Goal: Find specific page/section: Find specific page/section

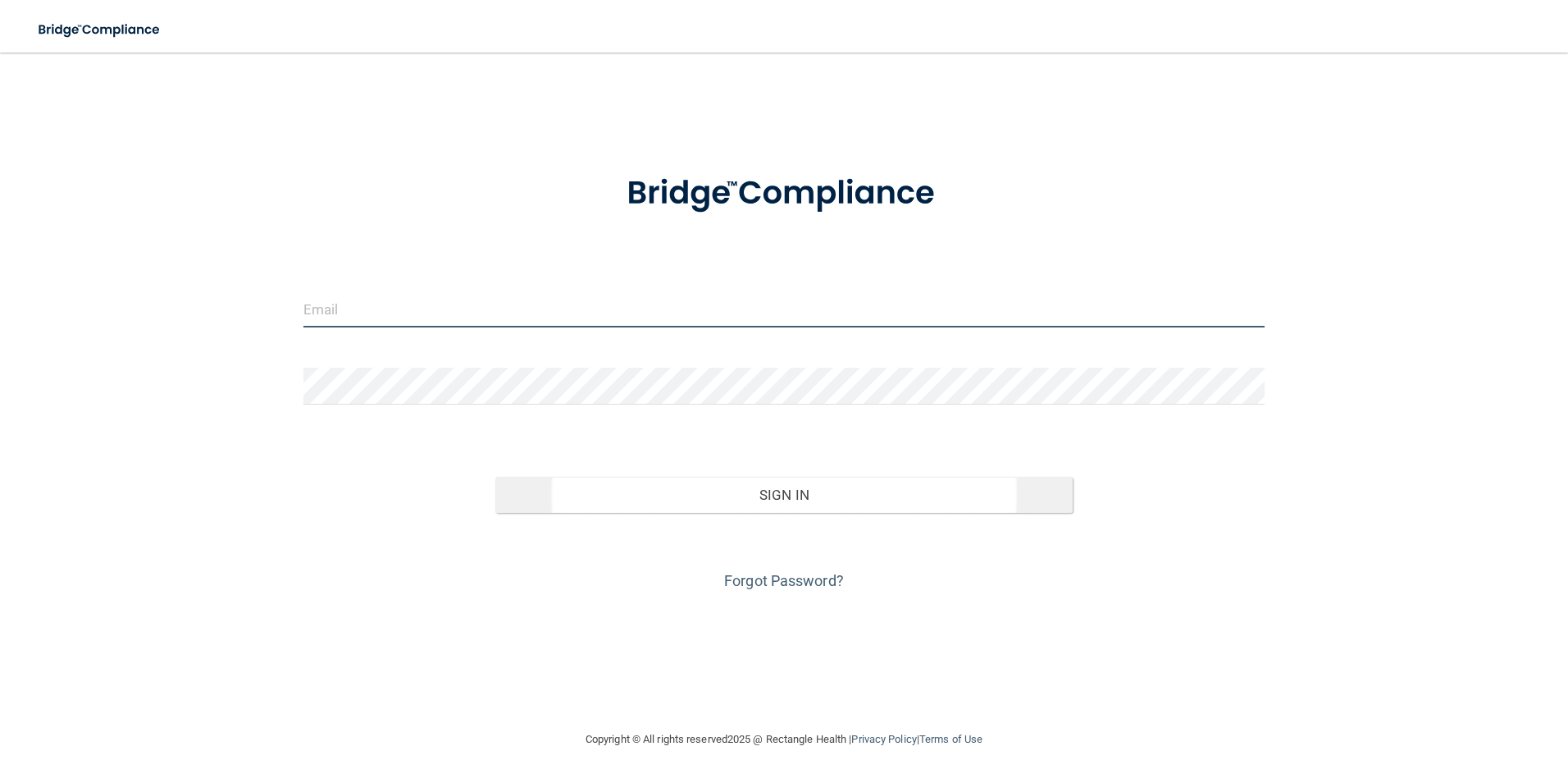
type input "[EMAIL_ADDRESS][DOMAIN_NAME]"
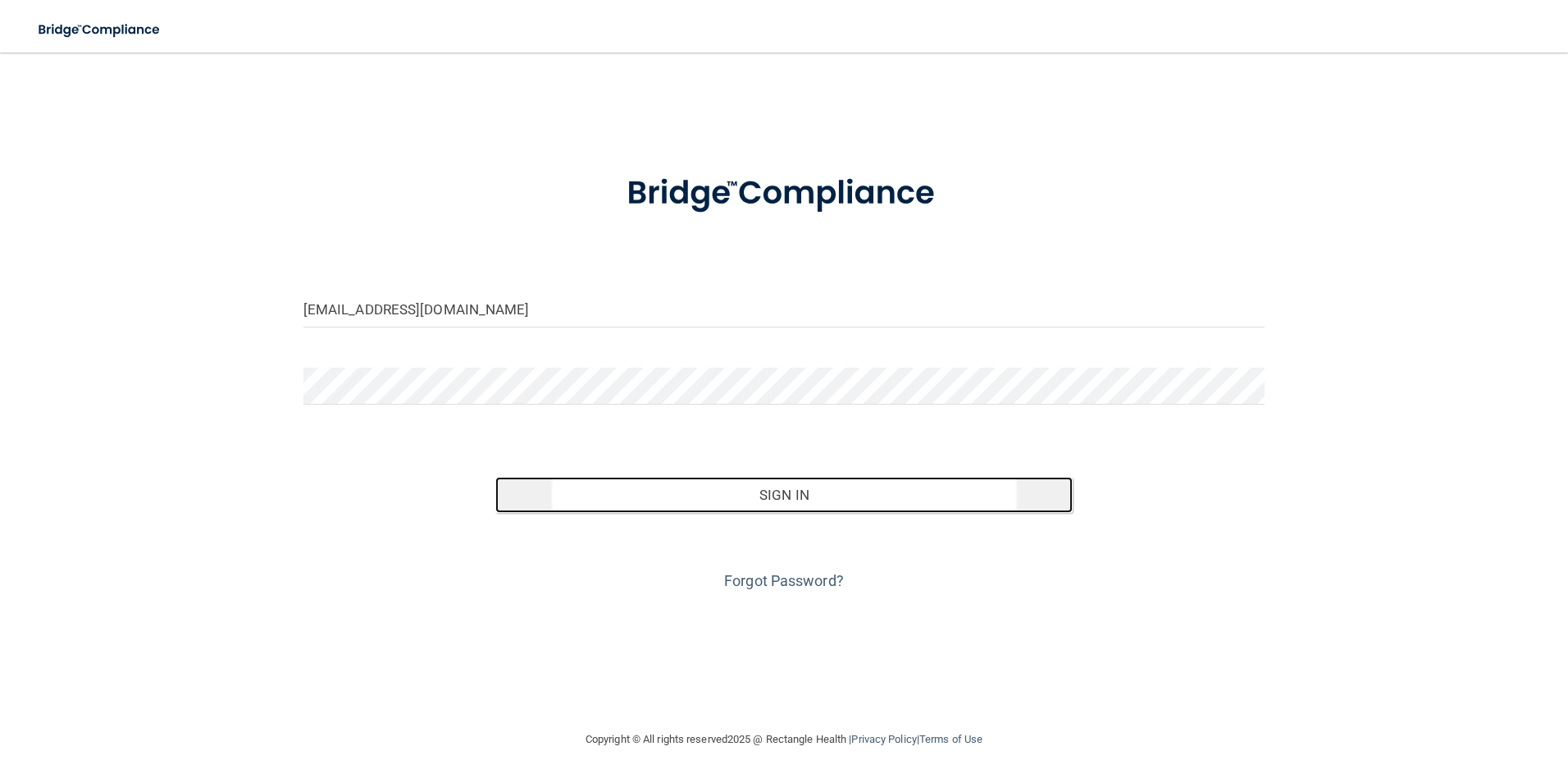
click at [888, 500] on button "Sign In" at bounding box center [784, 494] width 578 height 36
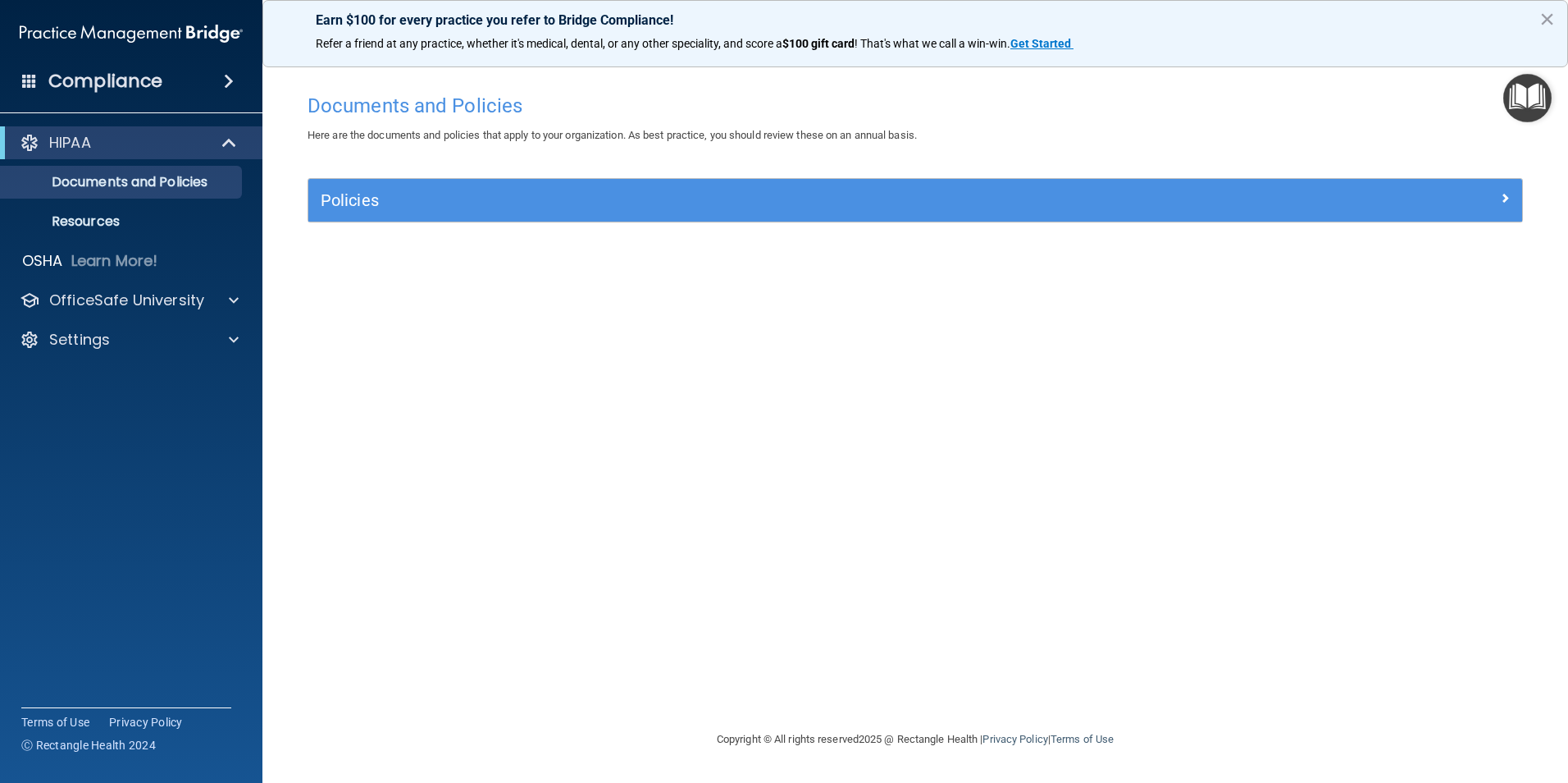
click at [226, 75] on span at bounding box center [229, 82] width 10 height 20
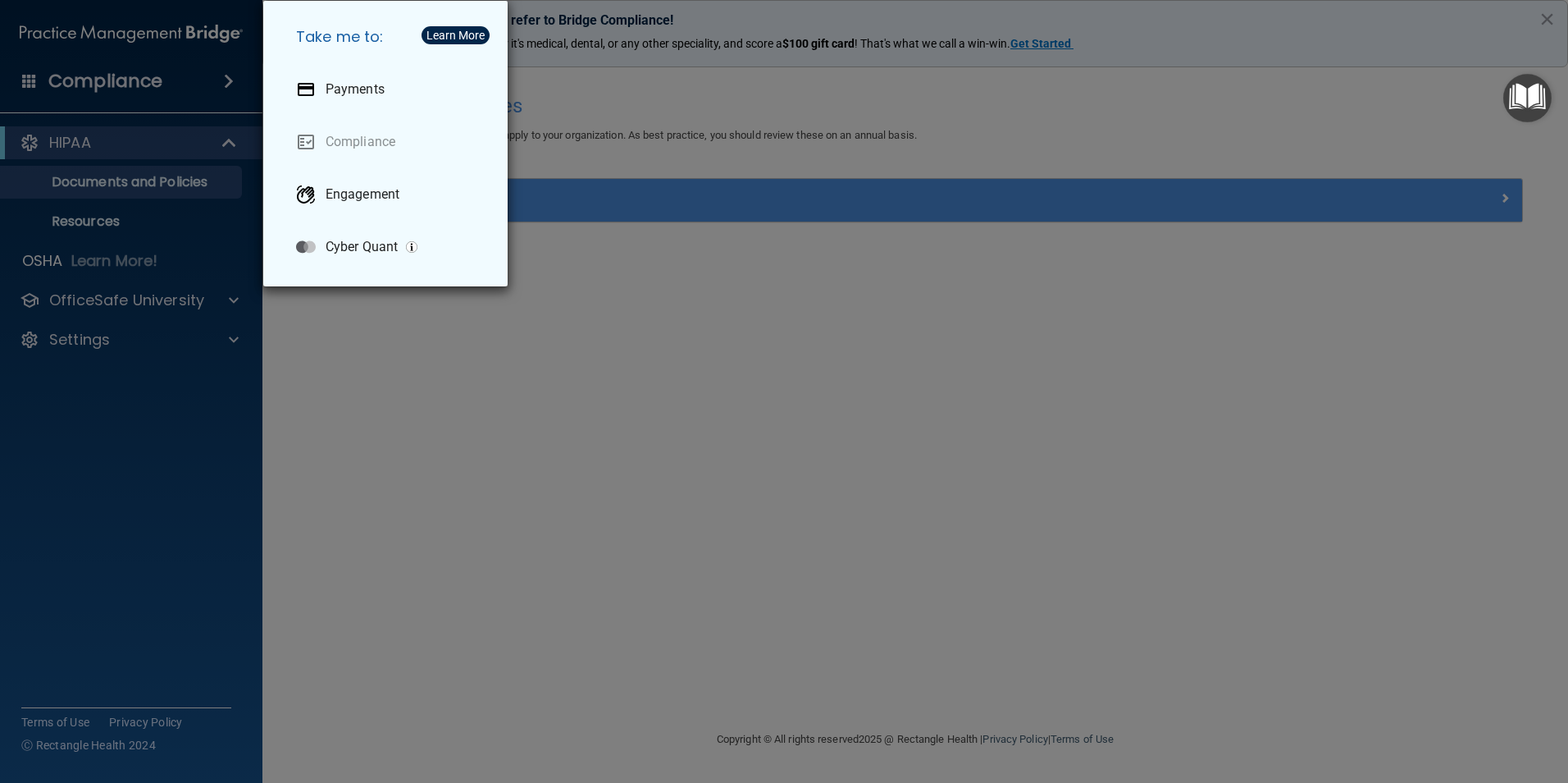
click at [231, 84] on div "Take me to: Payments Compliance Engagement Cyber Quant" at bounding box center [784, 391] width 1568 height 783
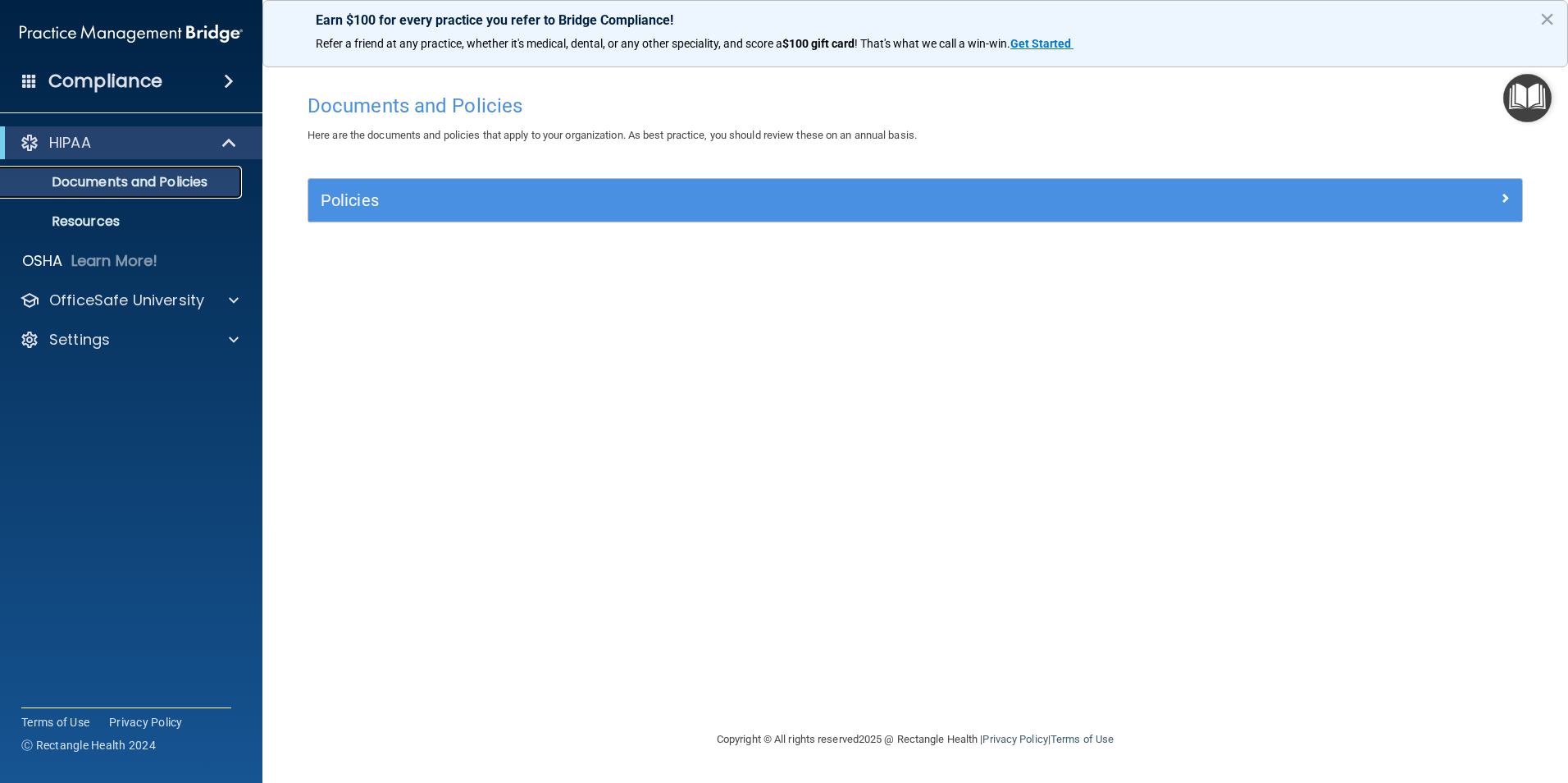
click at [170, 177] on p "Documents and Policies" at bounding box center [122, 182] width 224 height 16
click at [230, 142] on span at bounding box center [230, 143] width 14 height 20
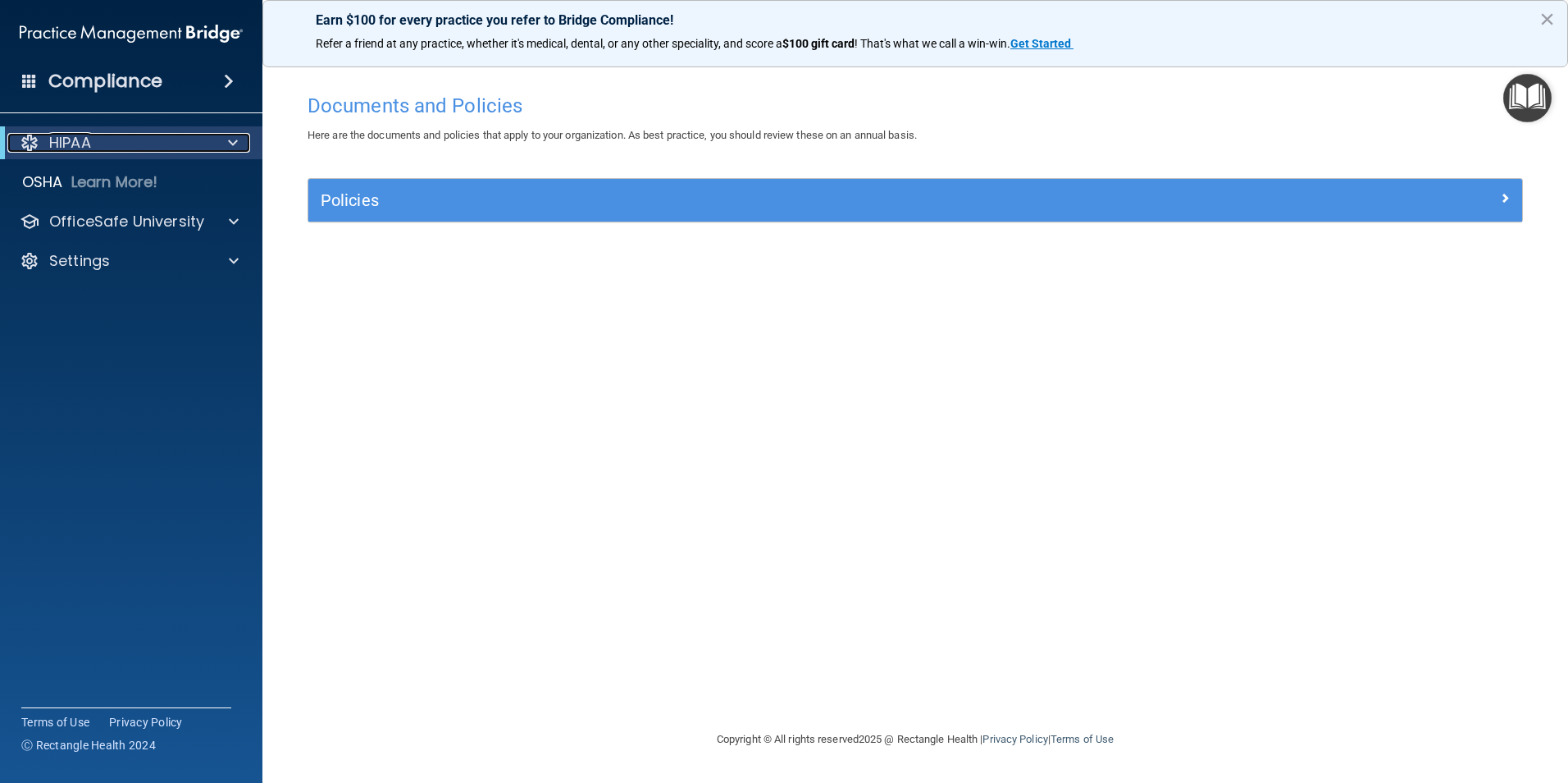
click at [230, 142] on span at bounding box center [232, 143] width 10 height 20
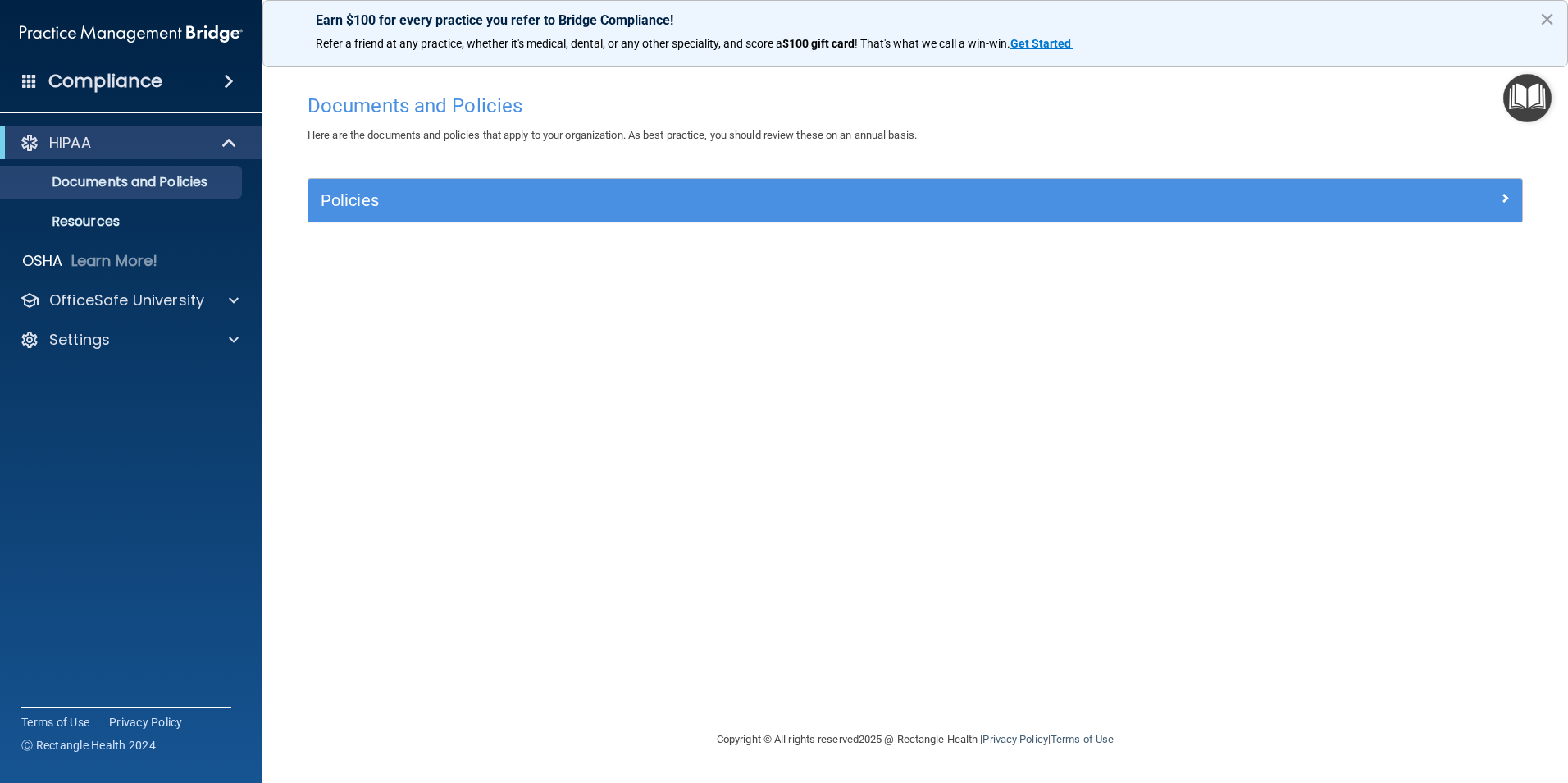
click at [1535, 91] on img "Open Resource Center" at bounding box center [1527, 97] width 48 height 48
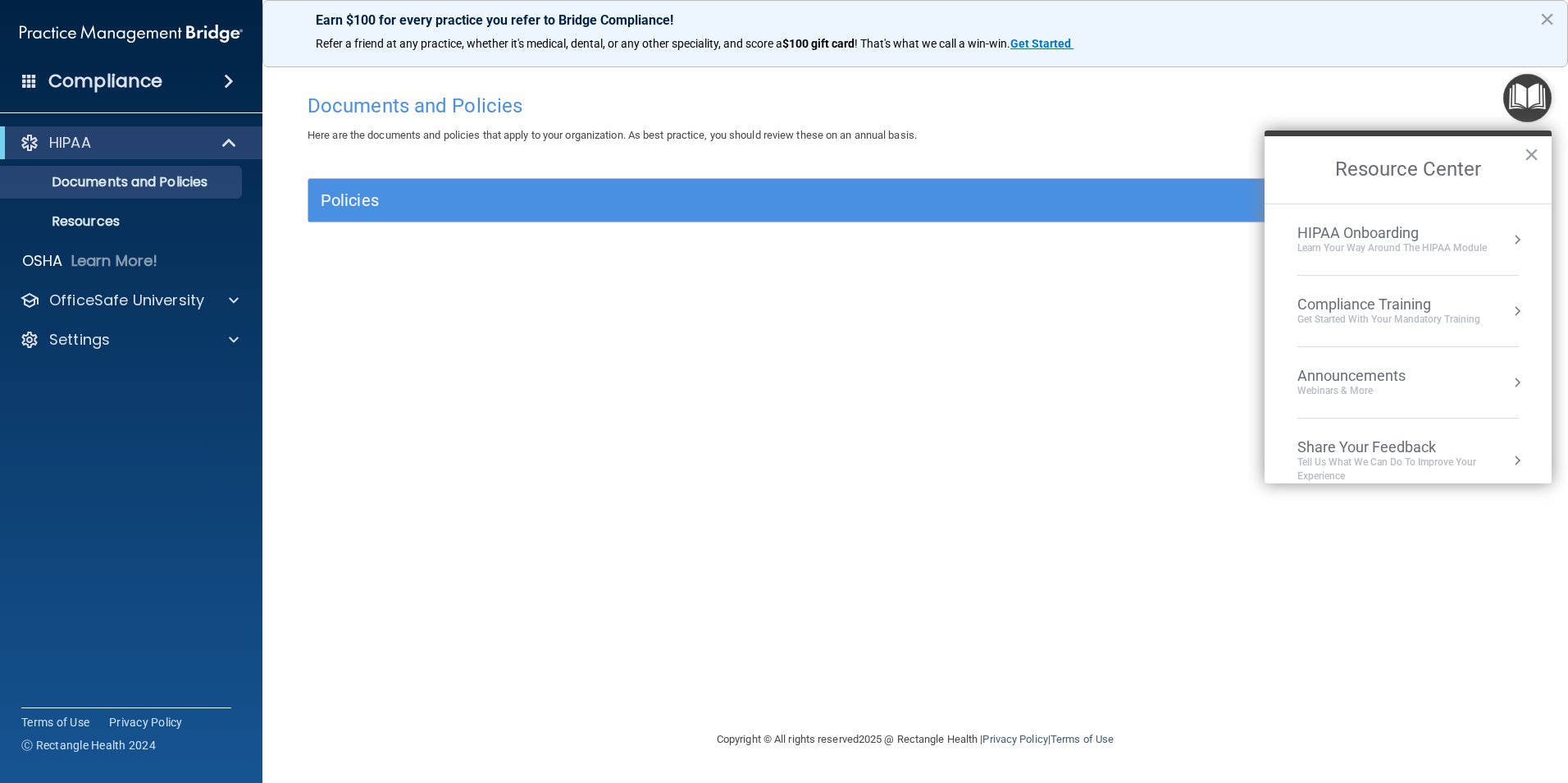
scroll to position [21, 0]
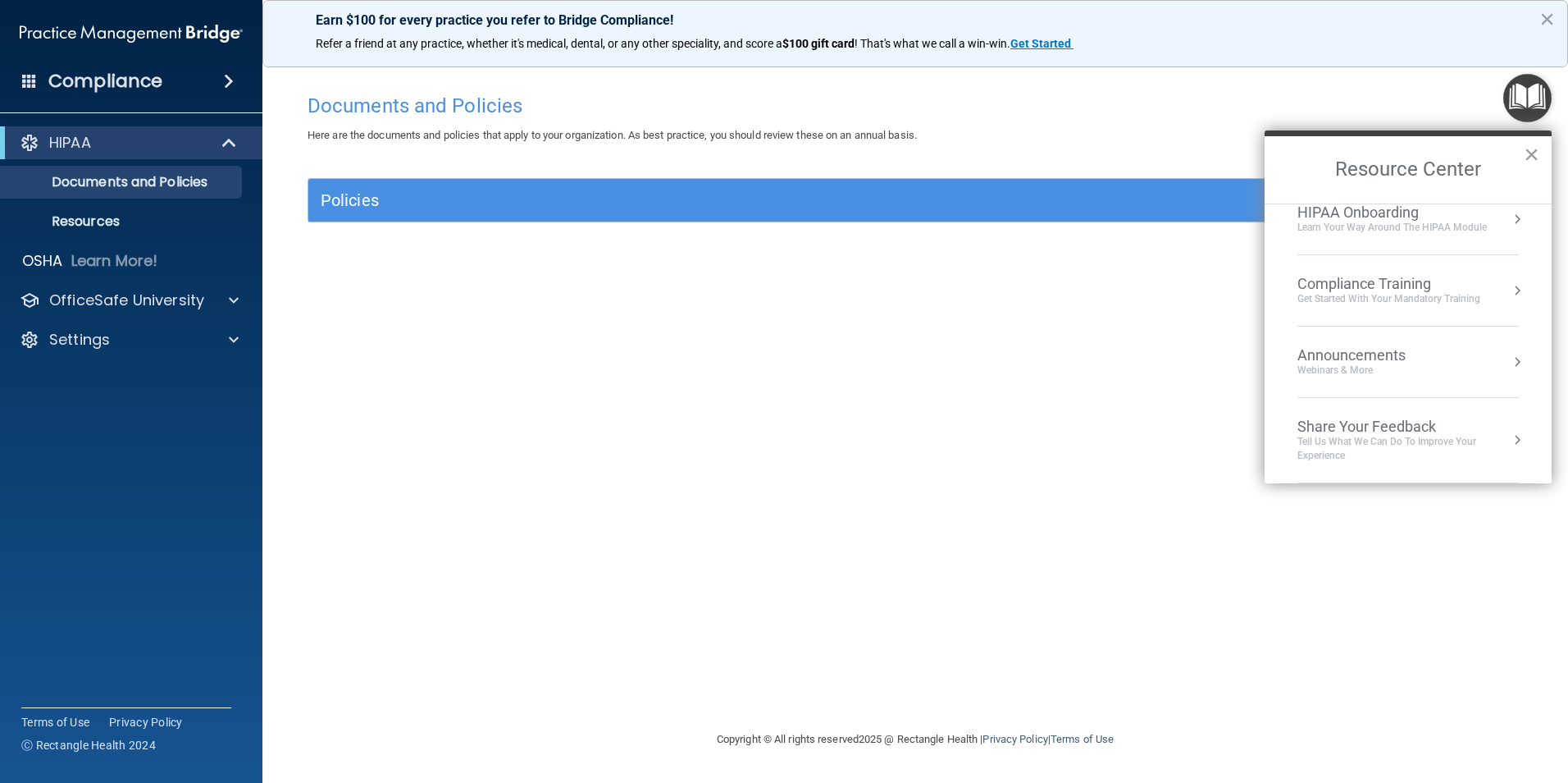
click at [1528, 154] on button "×" at bounding box center [1531, 154] width 15 height 26
